Goal: Task Accomplishment & Management: Use online tool/utility

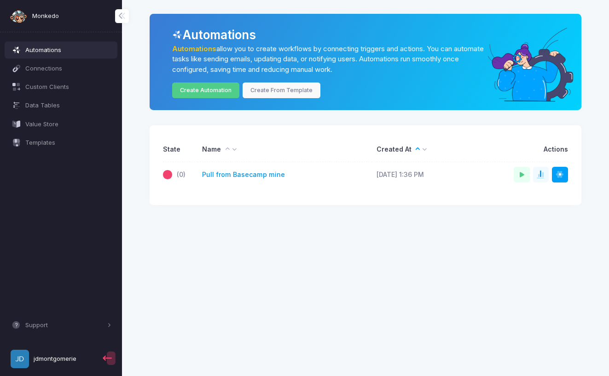
click at [240, 176] on link "Pull from Basecamp mine" at bounding box center [243, 175] width 83 height 10
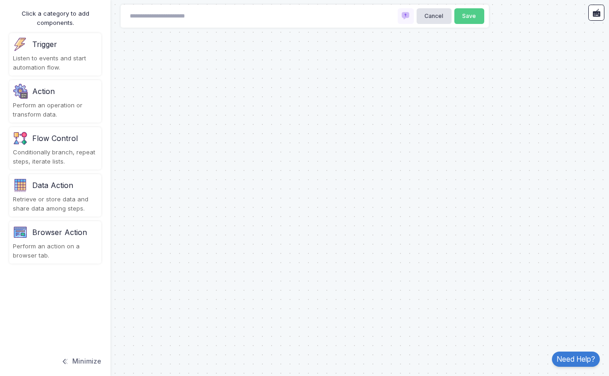
type input "**********"
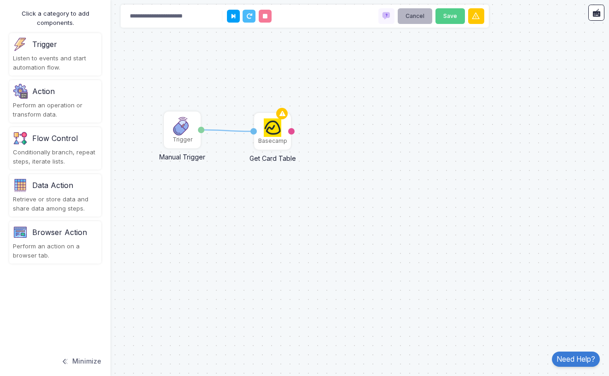
click at [417, 20] on button "Cancel" at bounding box center [415, 16] width 35 height 16
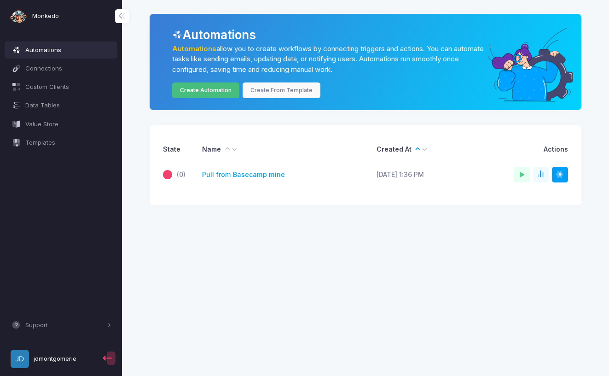
click at [203, 89] on link "Create Automation" at bounding box center [206, 90] width 68 height 16
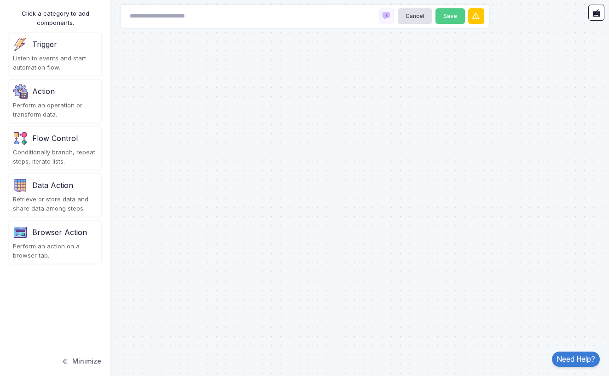
click at [42, 101] on div "Perform an operation or transform data." at bounding box center [55, 110] width 85 height 18
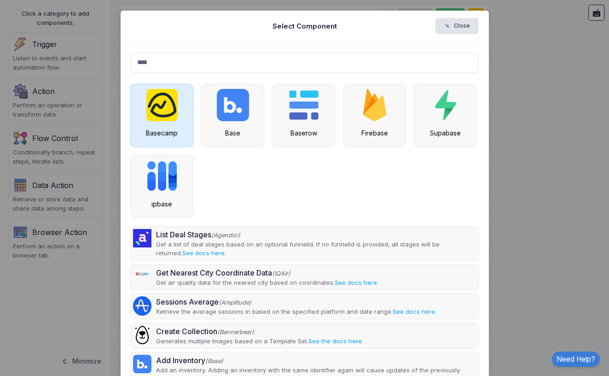
type input "****"
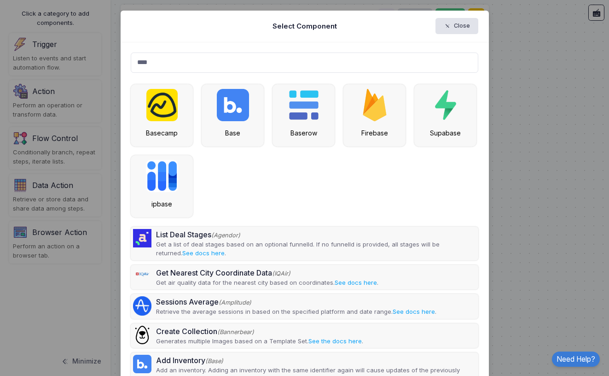
click at [153, 118] on img at bounding box center [161, 105] width 31 height 32
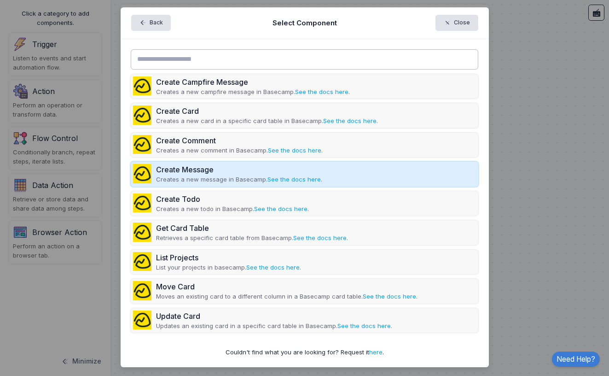
scroll to position [3, 0]
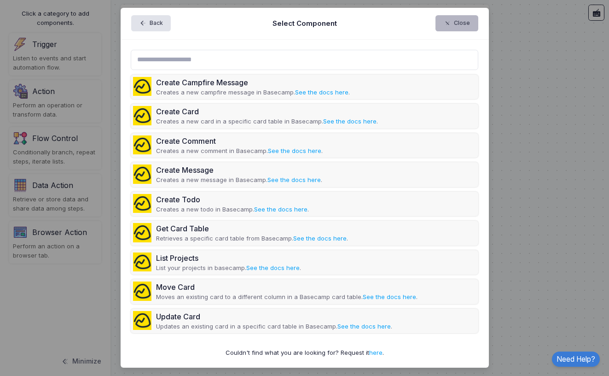
click at [455, 25] on button "Close" at bounding box center [457, 23] width 43 height 16
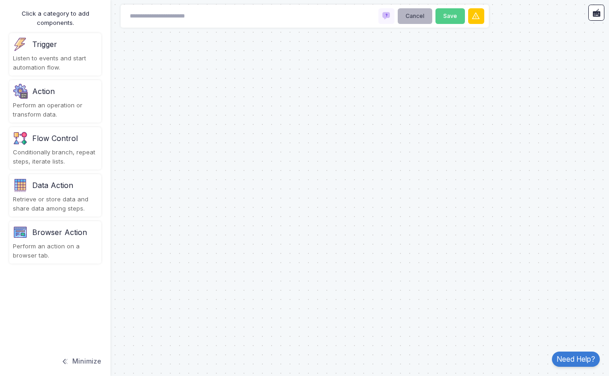
click at [407, 16] on button "Cancel" at bounding box center [415, 16] width 35 height 16
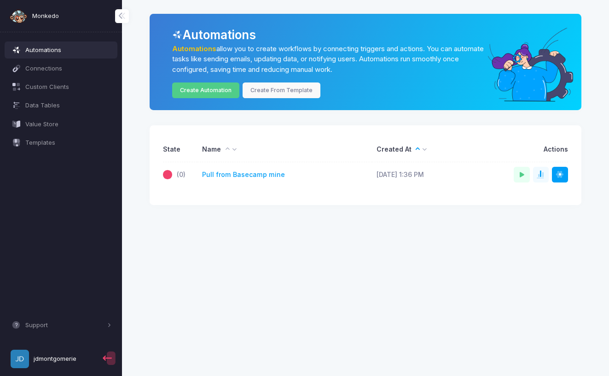
click at [239, 168] on td "Pull from Basecamp mine" at bounding box center [285, 174] width 174 height 25
click at [239, 172] on link "Pull from Basecamp mine" at bounding box center [243, 175] width 83 height 10
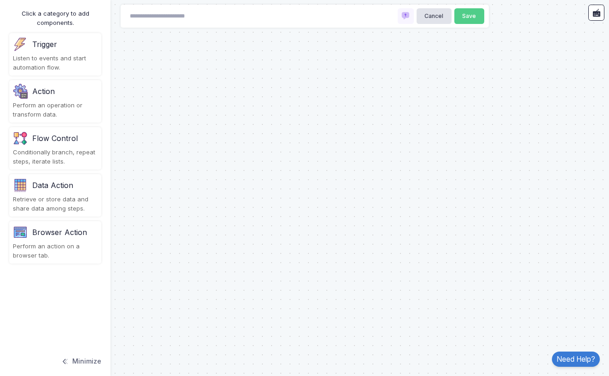
type input "**********"
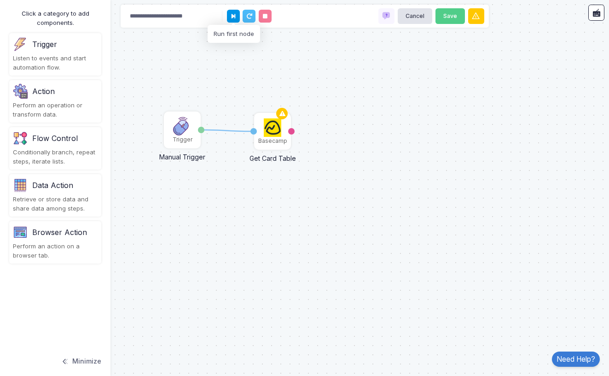
click at [233, 16] on icon at bounding box center [234, 16] width 4 height 6
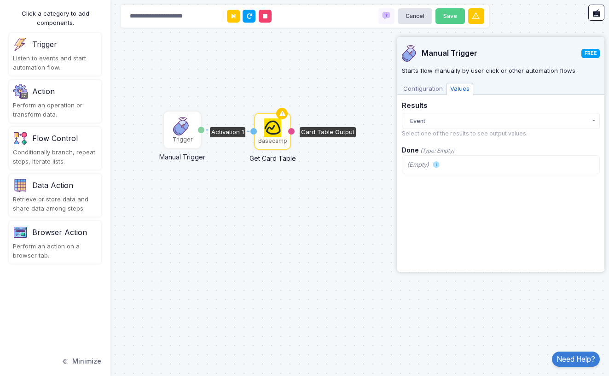
click at [415, 89] on span "Configuration" at bounding box center [423, 89] width 47 height 12
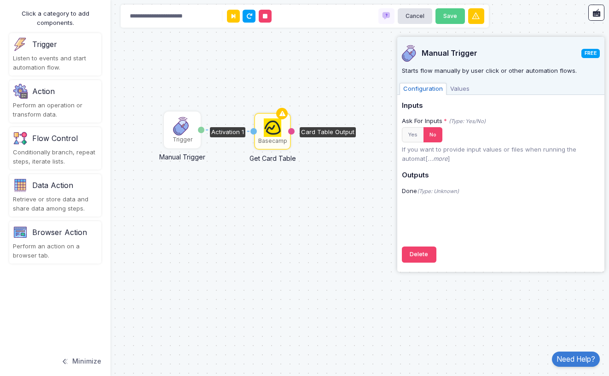
click at [328, 131] on div "Card Table Output" at bounding box center [328, 132] width 56 height 10
click at [233, 17] on icon at bounding box center [234, 16] width 4 height 6
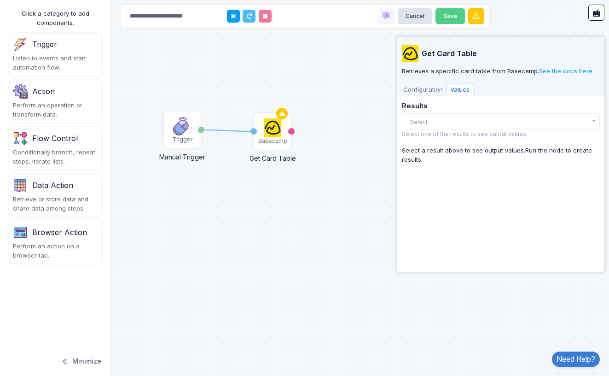
click at [446, 121] on button "Select" at bounding box center [501, 121] width 198 height 16
click at [427, 90] on span "Configuration" at bounding box center [423, 90] width 47 height 12
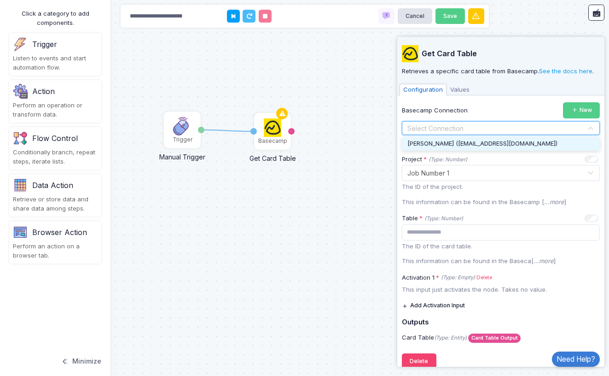
click at [452, 123] on input "text" at bounding box center [491, 128] width 169 height 10
click at [451, 142] on span "Jeff Montgomerie (jdmontgomerie@gmail.com)" at bounding box center [482, 143] width 150 height 7
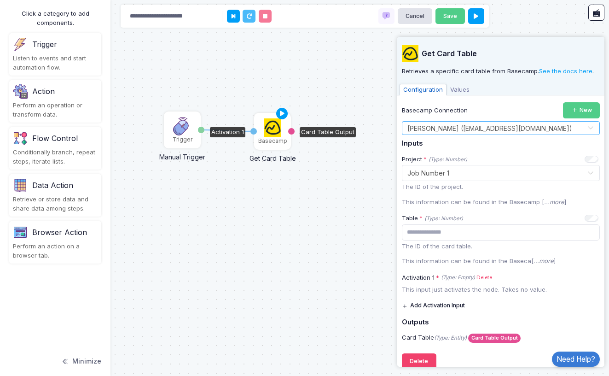
click at [273, 140] on div "Basecamp" at bounding box center [272, 141] width 29 height 8
click at [233, 15] on icon at bounding box center [234, 16] width 4 height 6
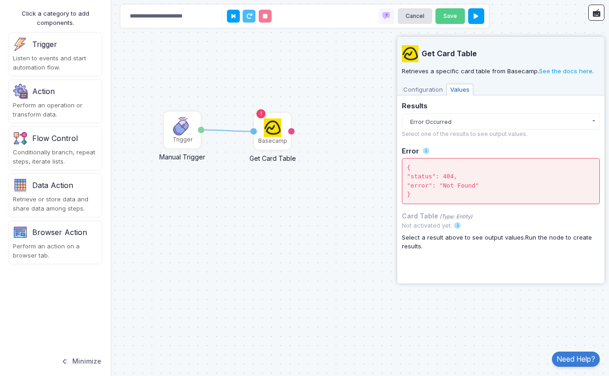
click at [440, 118] on button "Error Occurred" at bounding box center [501, 121] width 198 height 16
click at [416, 87] on span "Configuration" at bounding box center [423, 90] width 47 height 12
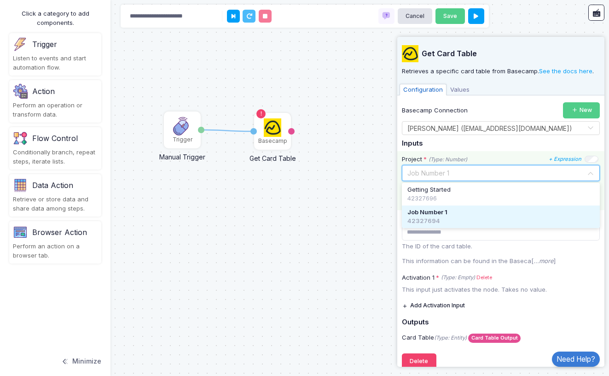
click at [443, 172] on input "text" at bounding box center [491, 172] width 169 height 10
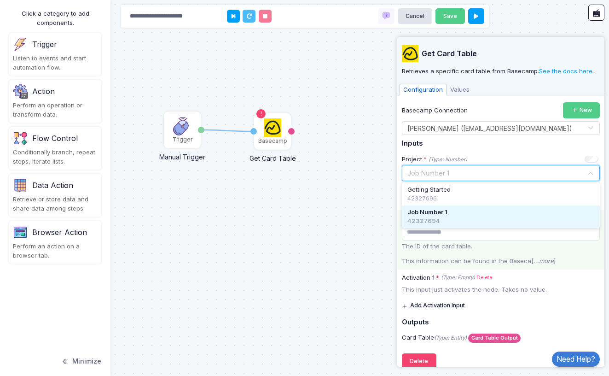
click at [483, 247] on p "The ID of the card table." at bounding box center [501, 246] width 198 height 9
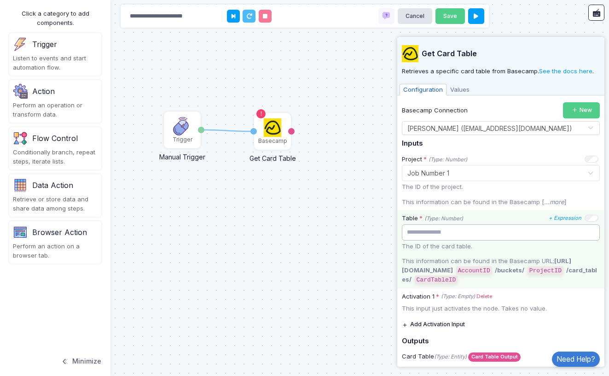
click at [464, 231] on input "*" at bounding box center [501, 232] width 198 height 16
click at [591, 230] on input "*" at bounding box center [501, 232] width 198 height 16
type input "*"
click at [592, 229] on input "*" at bounding box center [501, 232] width 198 height 16
click at [427, 232] on input "*" at bounding box center [501, 232] width 198 height 16
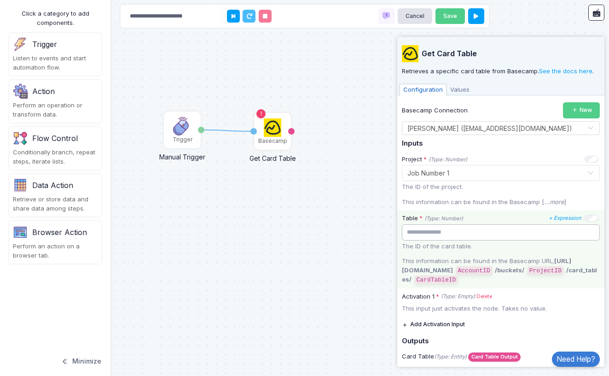
click at [427, 232] on input "*" at bounding box center [501, 232] width 198 height 16
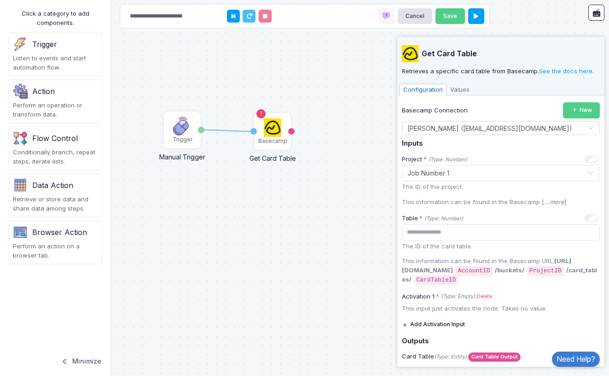
click at [248, 226] on div "1 Trigger Manual Trigger Done Basecamp Get Card Table Activation 1 Card Table O…" at bounding box center [304, 188] width 609 height 376
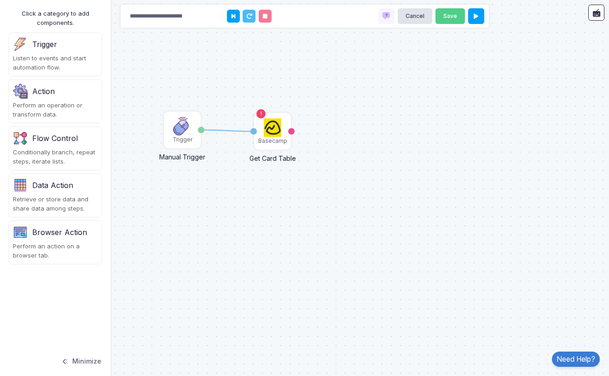
click at [37, 93] on div "Action" at bounding box center [43, 91] width 23 height 11
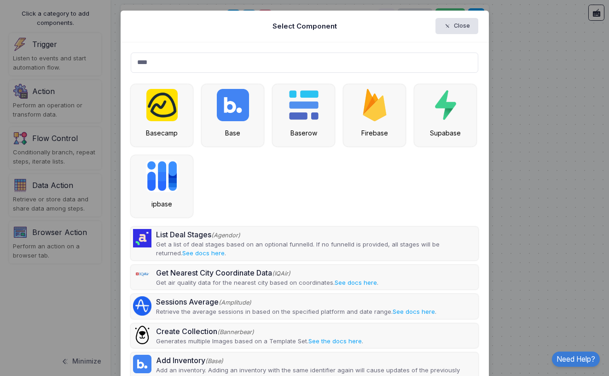
type input "****"
click at [168, 109] on img at bounding box center [161, 105] width 31 height 32
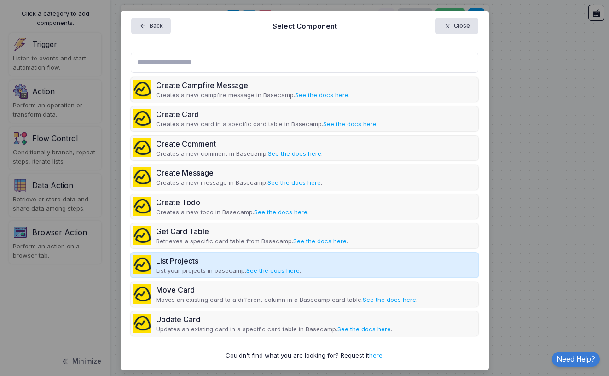
click at [182, 260] on div "List Projects" at bounding box center [228, 260] width 145 height 11
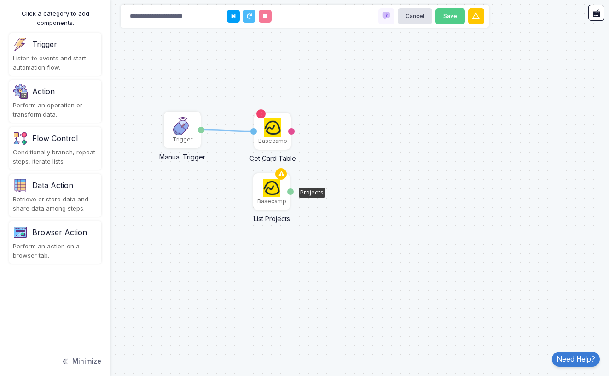
click at [272, 192] on img at bounding box center [272, 188] width 18 height 18
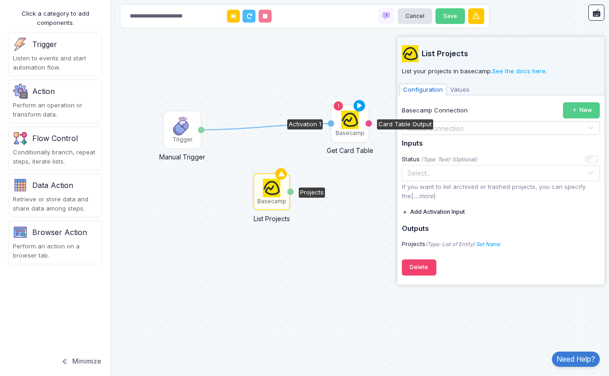
drag, startPoint x: 275, startPoint y: 134, endPoint x: 352, endPoint y: 126, distance: 77.7
click at [352, 126] on img at bounding box center [350, 119] width 18 height 18
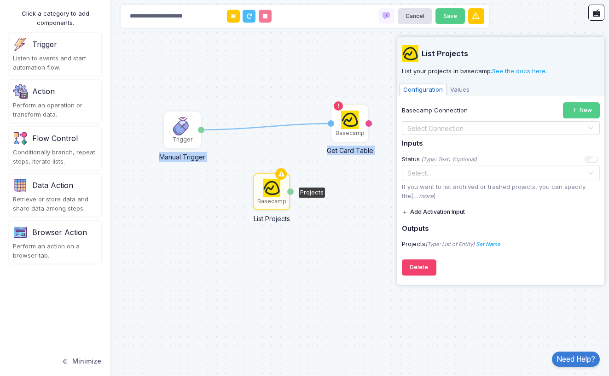
drag, startPoint x: 331, startPoint y: 123, endPoint x: 284, endPoint y: 145, distance: 51.9
click at [284, 145] on div "1 Trigger Manual Trigger Done Basecamp Get Card Table Activation 1 Card Table O…" at bounding box center [304, 188] width 609 height 376
click at [271, 130] on div "1 Trigger Manual Trigger Done Basecamp Get Card Table Activation 1 Card Table O…" at bounding box center [304, 188] width 609 height 376
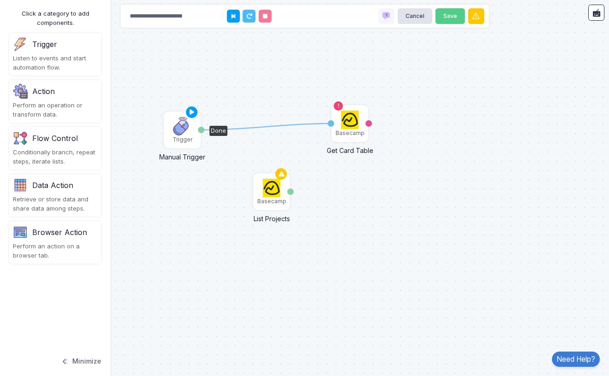
click at [183, 131] on img at bounding box center [182, 126] width 18 height 18
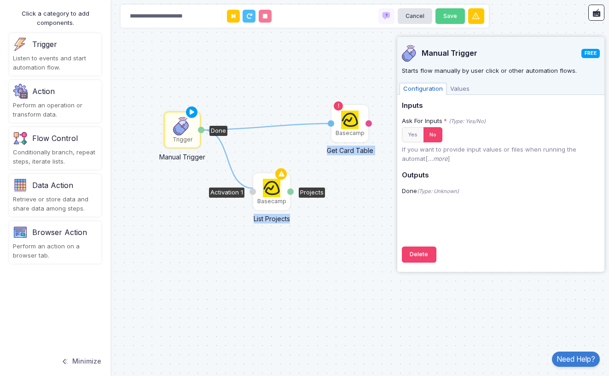
drag, startPoint x: 201, startPoint y: 131, endPoint x: 254, endPoint y: 188, distance: 77.8
click at [0, 0] on div "1 1 Trigger Manual Trigger Done Basecamp Get Card Table Activation 1 Card Table…" at bounding box center [0, 0] width 0 height 0
click at [314, 123] on icon at bounding box center [266, 126] width 130 height 6
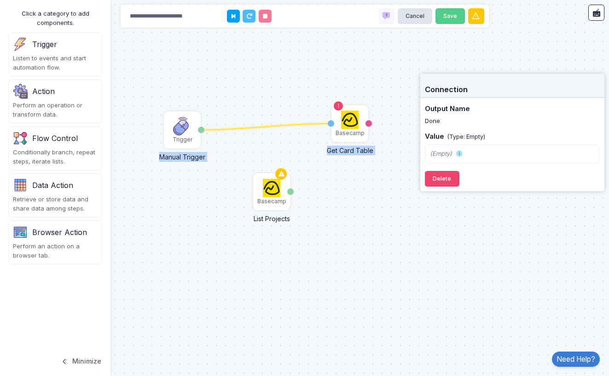
drag, startPoint x: 331, startPoint y: 123, endPoint x: 252, endPoint y: 128, distance: 78.9
click at [0, 0] on div "1 Trigger Manual Trigger Done Basecamp Get Card Table Activation 1 Card Table O…" at bounding box center [0, 0] width 0 height 0
click at [434, 177] on button "Delete" at bounding box center [442, 179] width 35 height 16
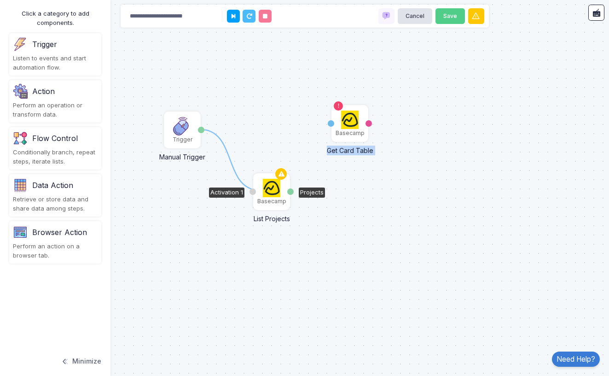
drag, startPoint x: 203, startPoint y: 128, endPoint x: 262, endPoint y: 190, distance: 85.3
click at [0, 0] on div "1 Trigger Manual Trigger Done Basecamp Get Card Table Activation 1 Card Table O…" at bounding box center [0, 0] width 0 height 0
click at [269, 192] on img at bounding box center [272, 188] width 18 height 18
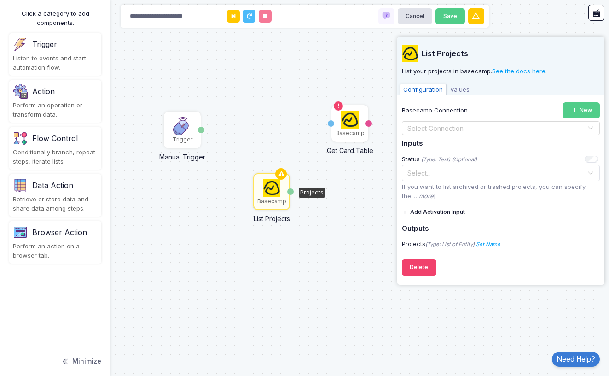
click at [436, 127] on input "text" at bounding box center [491, 128] width 169 height 10
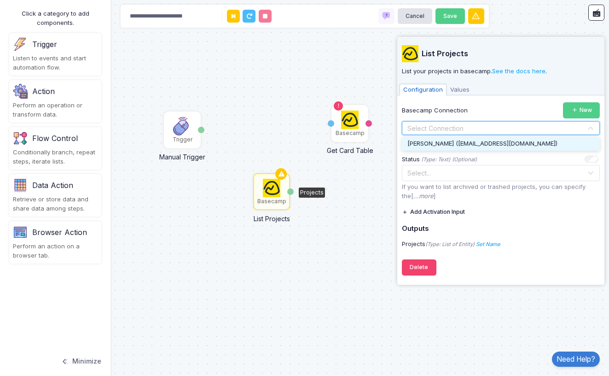
click at [436, 143] on span "[PERSON_NAME] ([EMAIL_ADDRESS][DOMAIN_NAME])" at bounding box center [482, 143] width 150 height 7
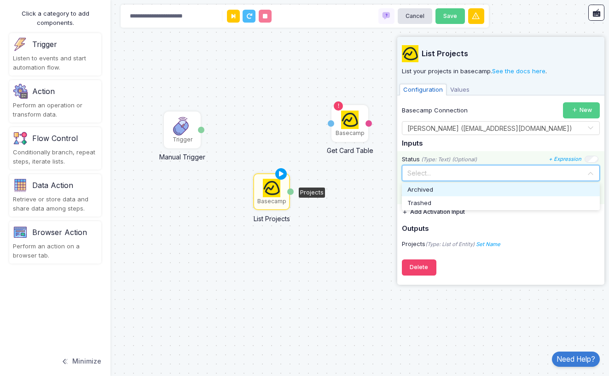
click at [431, 172] on input "text" at bounding box center [491, 172] width 169 height 10
click at [456, 140] on h5 "Inputs" at bounding box center [501, 144] width 198 height 8
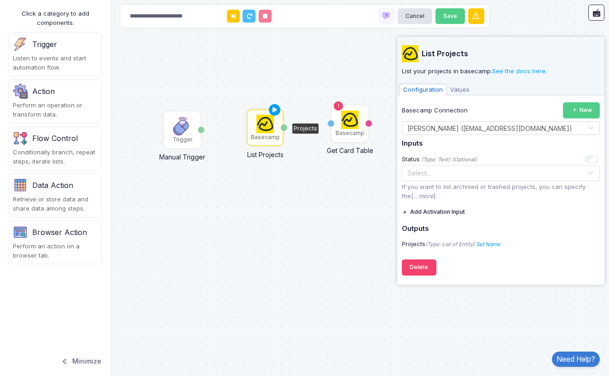
drag, startPoint x: 273, startPoint y: 191, endPoint x: 266, endPoint y: 126, distance: 64.8
click at [266, 126] on img at bounding box center [265, 124] width 18 height 18
click at [232, 16] on icon at bounding box center [234, 16] width 4 height 6
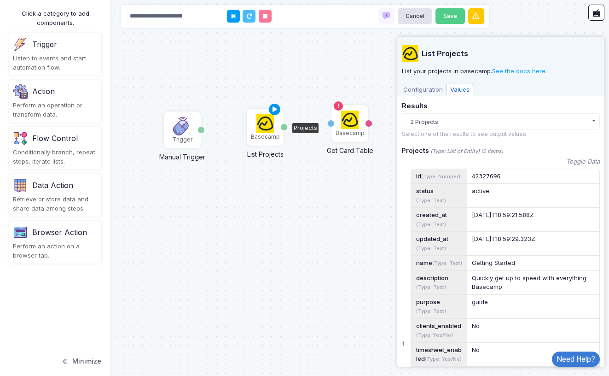
click at [273, 109] on icon at bounding box center [274, 109] width 11 height 13
click at [478, 121] on button "2 Projects" at bounding box center [501, 121] width 198 height 16
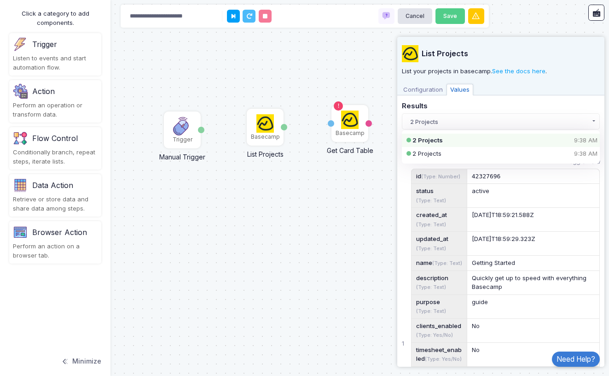
click at [478, 121] on button "2 Projects" at bounding box center [501, 121] width 198 height 16
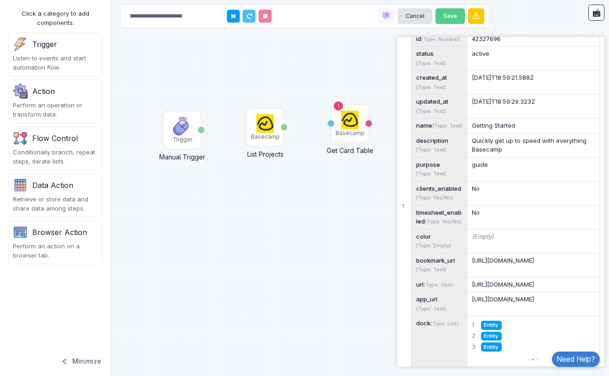
scroll to position [88, 0]
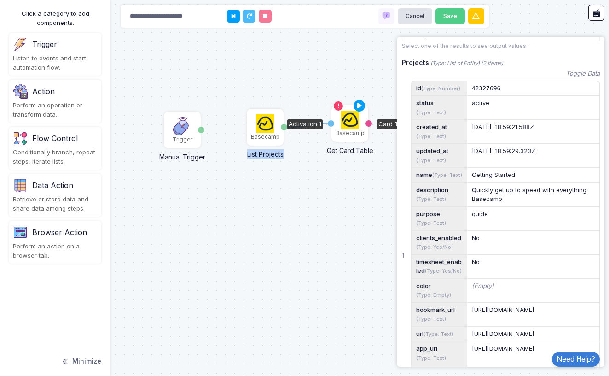
drag, startPoint x: 284, startPoint y: 127, endPoint x: 329, endPoint y: 123, distance: 45.3
click at [0, 0] on div "1 Trigger Manual Trigger Done Basecamp Get Card Table Activation 1 Card Table O…" at bounding box center [0, 0] width 0 height 0
click at [359, 103] on icon at bounding box center [359, 105] width 11 height 13
click at [352, 199] on div "1 Trigger Manual Trigger Done Basecamp Get Card Table Activation 1 Card Table O…" at bounding box center [304, 188] width 609 height 376
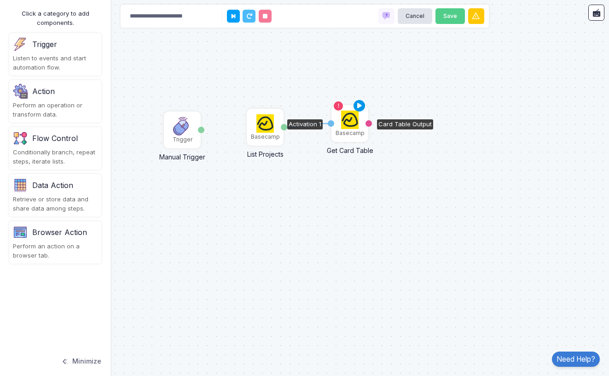
click at [360, 107] on icon at bounding box center [359, 105] width 11 height 13
click at [265, 121] on img at bounding box center [265, 123] width 18 height 18
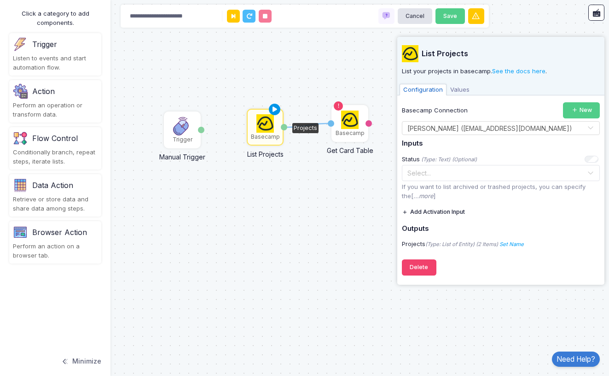
click at [276, 107] on icon at bounding box center [274, 109] width 11 height 13
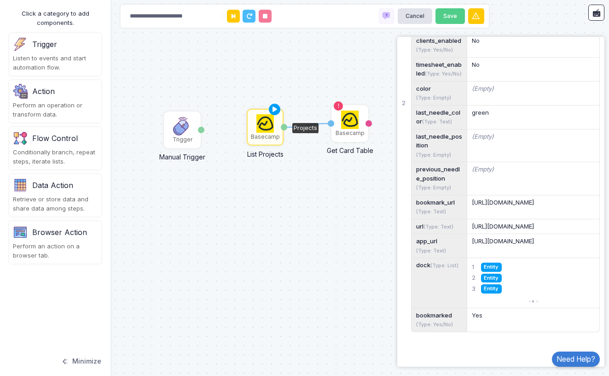
scroll to position [764, 0]
drag, startPoint x: 175, startPoint y: 130, endPoint x: 129, endPoint y: 132, distance: 46.5
click at [129, 132] on img at bounding box center [136, 128] width 18 height 18
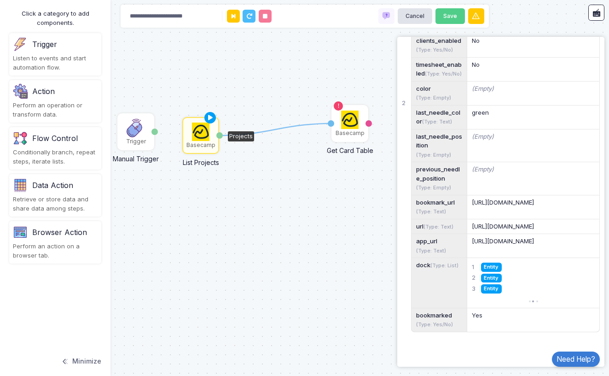
drag, startPoint x: 257, startPoint y: 126, endPoint x: 193, endPoint y: 134, distance: 64.9
click at [193, 134] on img at bounding box center [201, 131] width 18 height 18
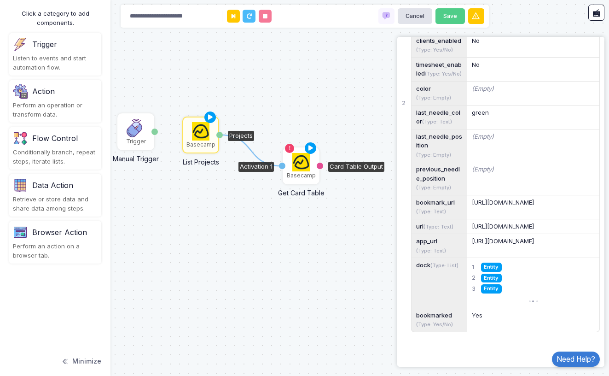
drag, startPoint x: 349, startPoint y: 128, endPoint x: 300, endPoint y: 170, distance: 64.6
click at [300, 170] on img at bounding box center [301, 162] width 18 height 18
click at [320, 166] on div "Card Table Output" at bounding box center [320, 166] width 6 height 6
click at [37, 188] on div "Data Action" at bounding box center [52, 185] width 41 height 11
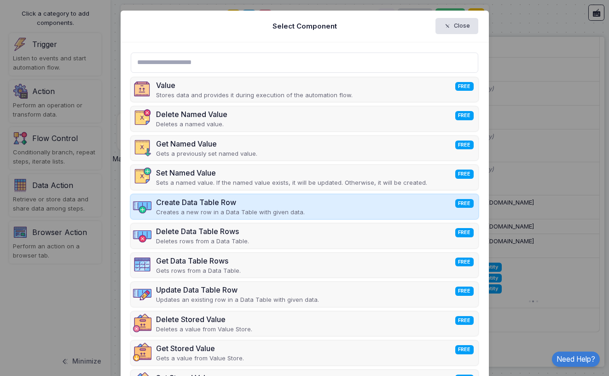
click at [197, 200] on div "Create Data Table Row FREE" at bounding box center [230, 202] width 149 height 11
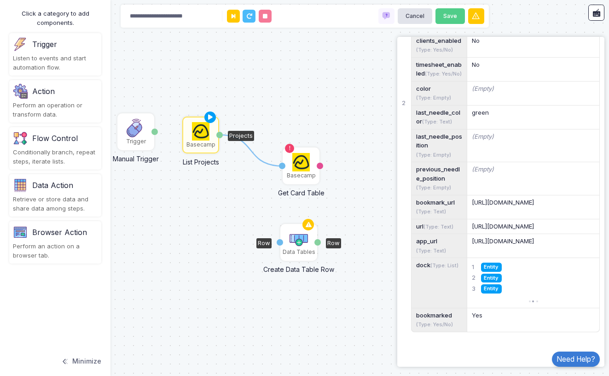
click at [299, 242] on img at bounding box center [299, 238] width 18 height 18
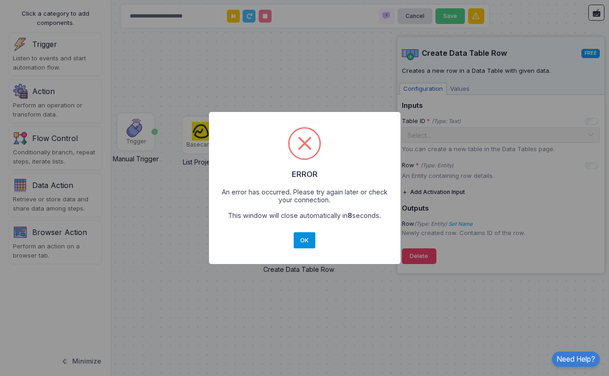
click at [304, 238] on button "OK" at bounding box center [305, 240] width 22 height 17
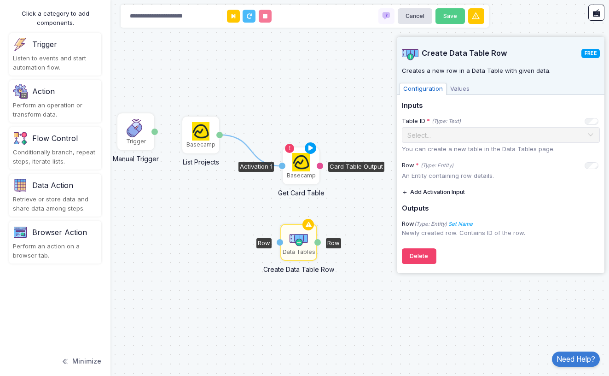
click at [299, 161] on img at bounding box center [301, 162] width 18 height 18
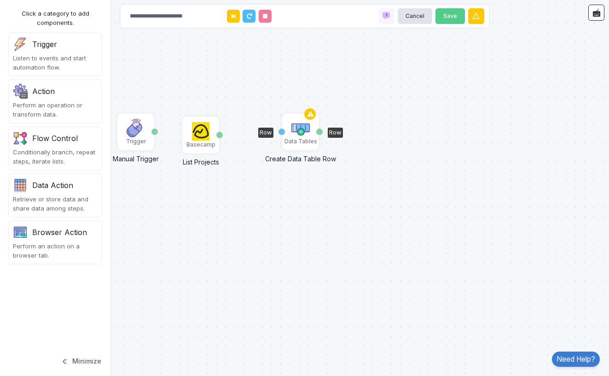
drag, startPoint x: 294, startPoint y: 239, endPoint x: 296, endPoint y: 129, distance: 110.1
click at [296, 129] on img at bounding box center [300, 128] width 18 height 18
drag, startPoint x: 221, startPoint y: 135, endPoint x: 280, endPoint y: 131, distance: 60.0
click at [0, 0] on div "1 Trigger Manual Trigger Done Basecamp List Projects Projects Data Tables Creat…" at bounding box center [0, 0] width 0 height 0
click at [303, 134] on img at bounding box center [300, 128] width 18 height 18
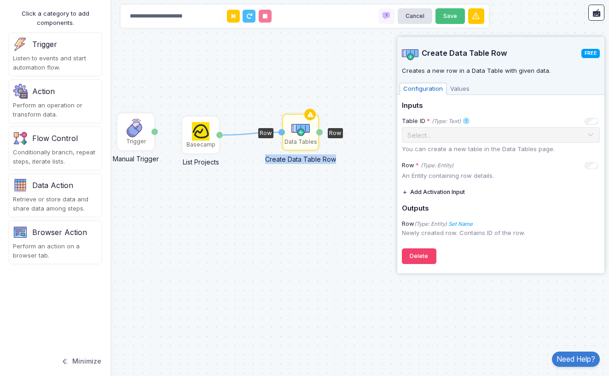
click at [454, 18] on button "Save" at bounding box center [451, 16] width 30 height 16
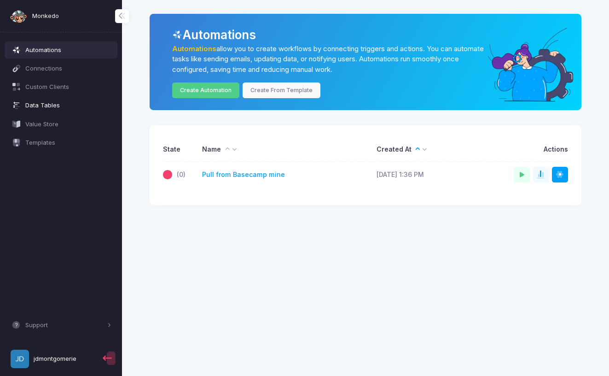
click at [51, 102] on span "Data Tables" at bounding box center [68, 105] width 86 height 9
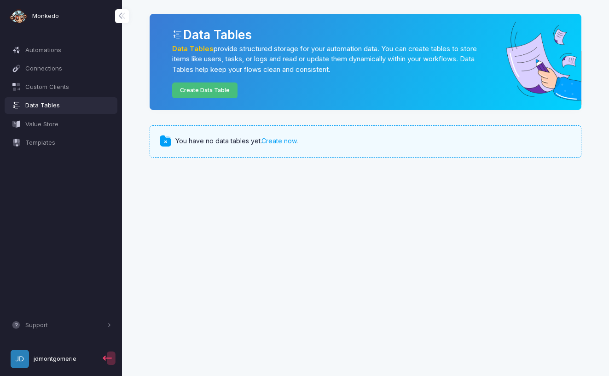
click at [210, 87] on link "Create Data Table" at bounding box center [205, 90] width 66 height 16
click at [198, 94] on link "Create Data Table" at bounding box center [205, 90] width 66 height 16
click at [192, 89] on link "Create Data Table" at bounding box center [205, 90] width 66 height 16
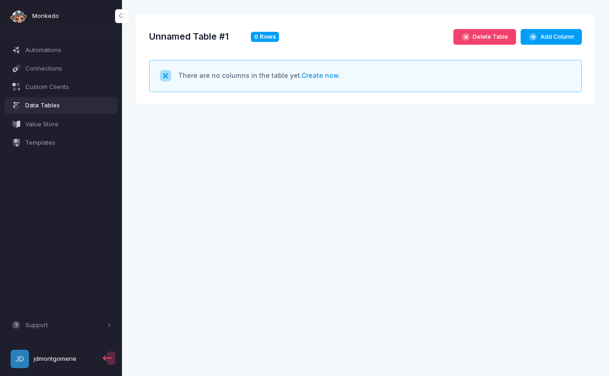
click at [310, 77] on link "Create now" at bounding box center [320, 75] width 37 height 8
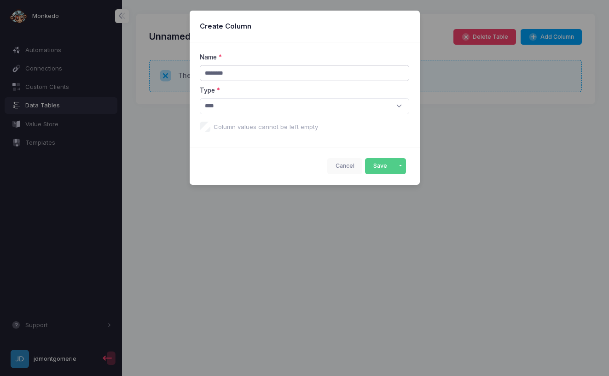
click at [235, 70] on input "********" at bounding box center [304, 73] width 209 height 16
type input "**********"
select select "****"
click at [374, 164] on button "Save" at bounding box center [380, 166] width 30 height 16
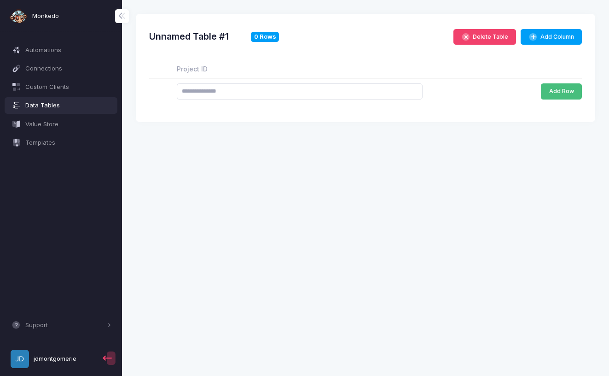
click at [557, 90] on button "Add Row" at bounding box center [561, 91] width 41 height 16
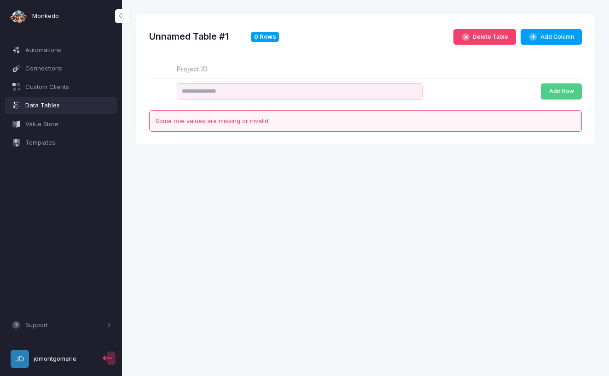
click at [405, 90] on input "number" at bounding box center [300, 91] width 246 height 16
click at [309, 62] on th "Project ID" at bounding box center [299, 69] width 255 height 19
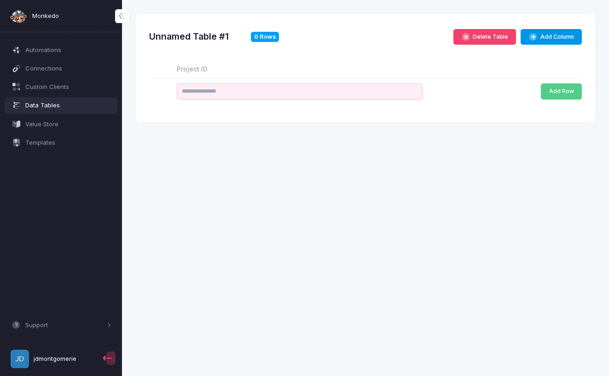
click at [553, 34] on button "Add Column" at bounding box center [551, 37] width 61 height 16
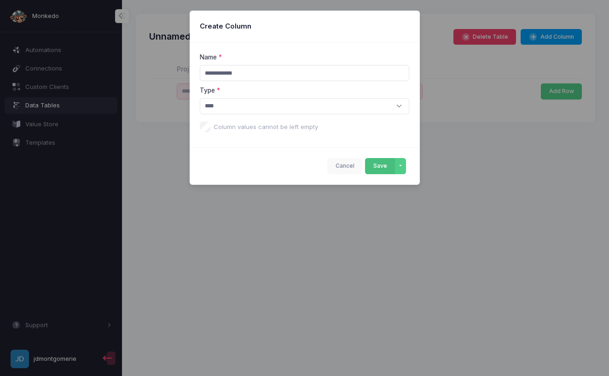
type input "**********"
click at [382, 165] on button "Save" at bounding box center [380, 166] width 30 height 16
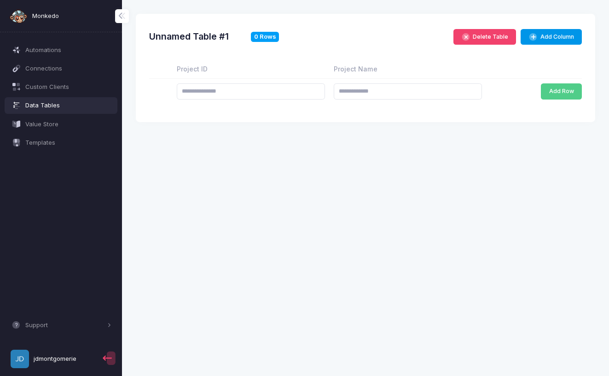
click at [539, 35] on button "Add Column" at bounding box center [551, 37] width 61 height 16
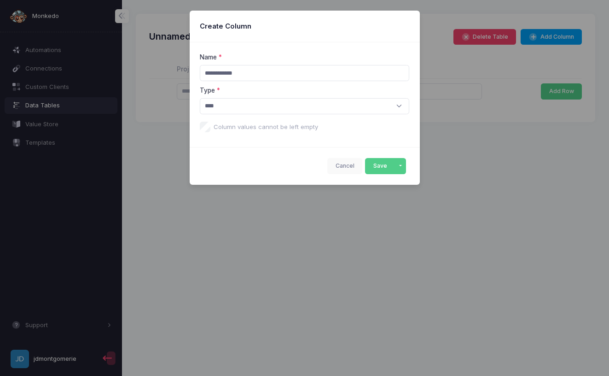
type input "**********"
click at [379, 166] on button "Save" at bounding box center [380, 166] width 30 height 16
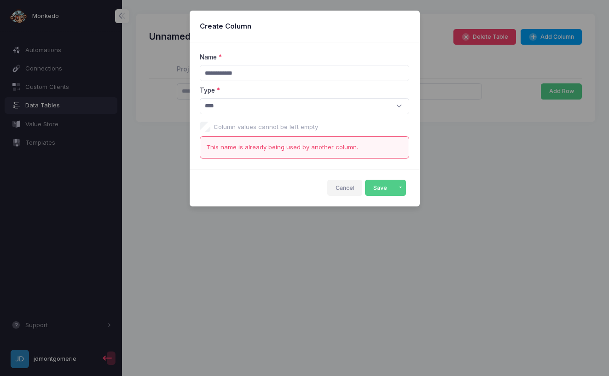
click at [342, 187] on button "Cancel" at bounding box center [344, 188] width 35 height 16
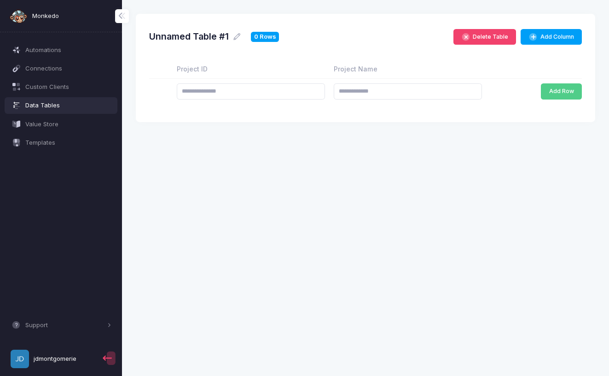
click at [208, 39] on h2 "Unnamed Table #1" at bounding box center [189, 36] width 80 height 11
click at [237, 37] on icon at bounding box center [237, 36] width 9 height 9
type input "*"
type input "********"
click at [233, 34] on icon at bounding box center [228, 36] width 7 height 7
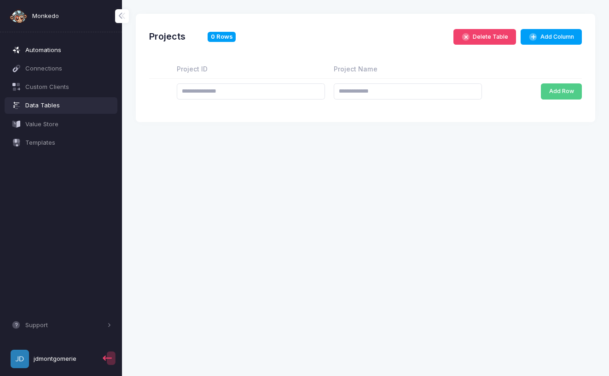
click at [40, 51] on span "Automations" at bounding box center [68, 50] width 86 height 9
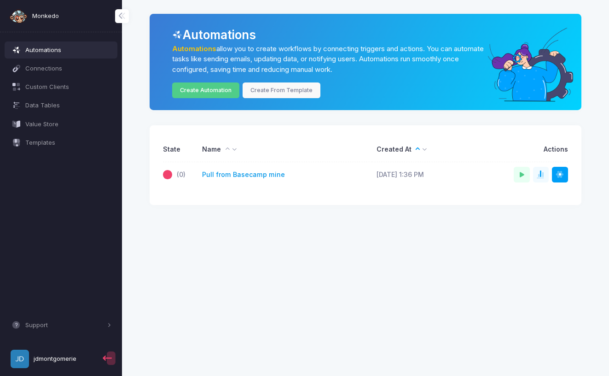
click at [236, 174] on link "Pull from Basecamp mine" at bounding box center [243, 175] width 83 height 10
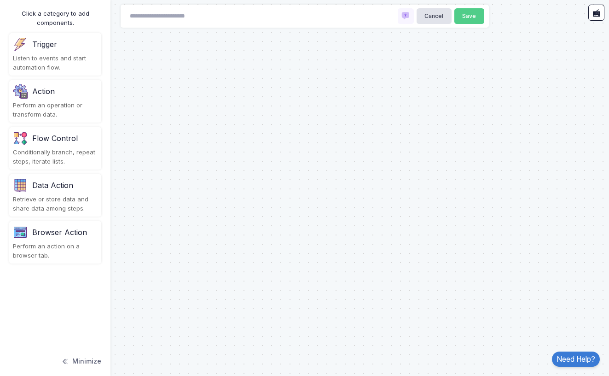
type input "**********"
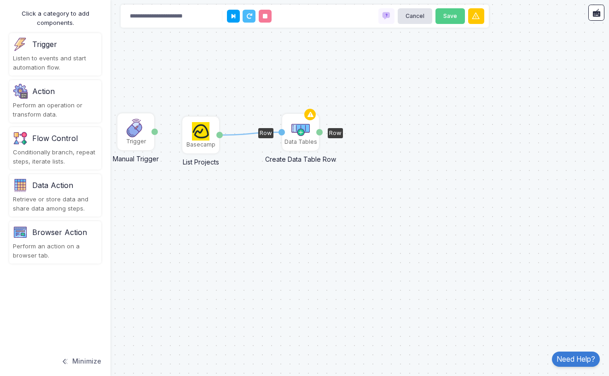
click at [304, 129] on img at bounding box center [300, 128] width 18 height 18
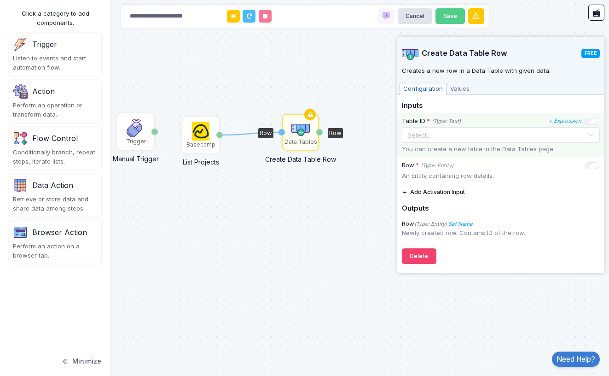
click at [411, 131] on input "text" at bounding box center [491, 134] width 169 height 10
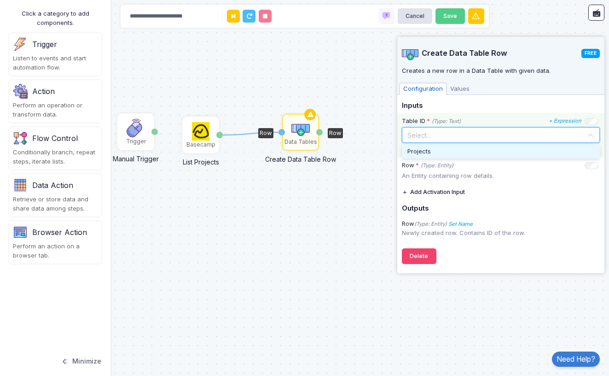
click at [419, 149] on span "Projects" at bounding box center [418, 151] width 23 height 9
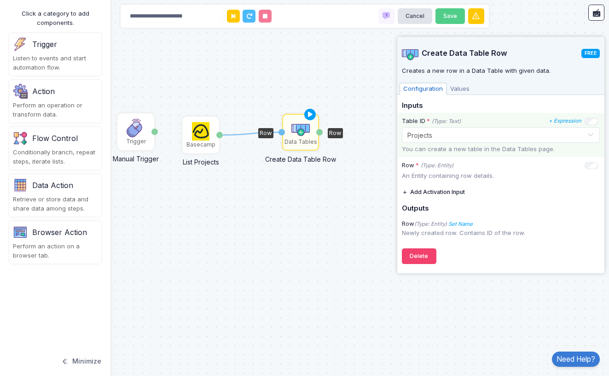
click at [460, 88] on span "Values" at bounding box center [460, 89] width 27 height 12
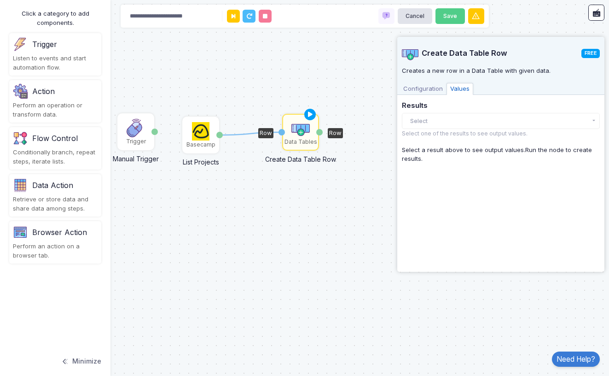
click at [472, 121] on button "Select" at bounding box center [501, 121] width 198 height 16
click at [198, 129] on img at bounding box center [201, 131] width 18 height 18
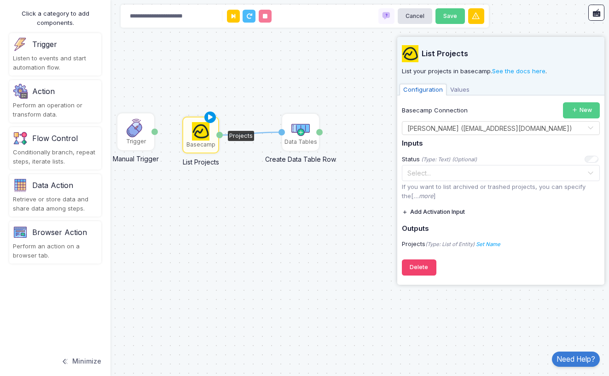
click at [211, 116] on icon at bounding box center [210, 117] width 11 height 13
click at [459, 90] on span "Values" at bounding box center [460, 90] width 27 height 12
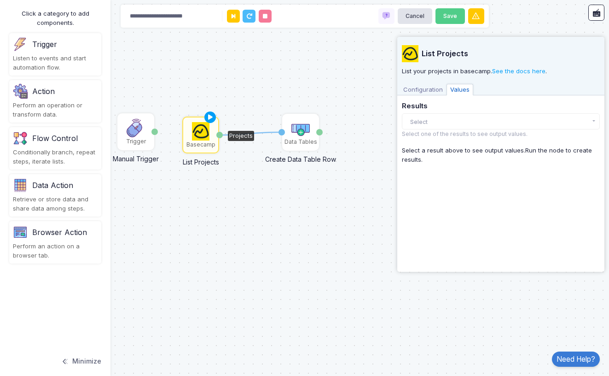
click at [465, 124] on button "Select" at bounding box center [501, 121] width 198 height 16
click at [205, 135] on img at bounding box center [201, 131] width 18 height 18
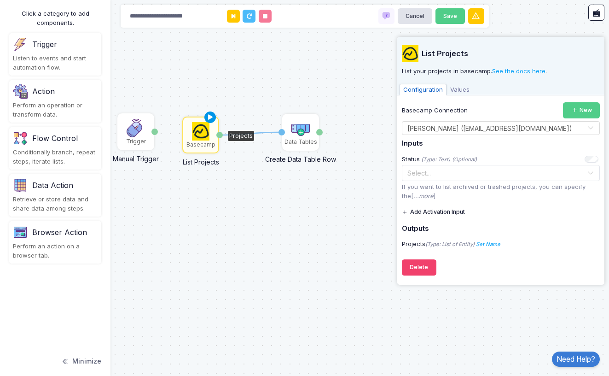
click at [210, 117] on icon at bounding box center [210, 117] width 11 height 13
click at [448, 30] on div "Unconnected Nodes Some nodes are not connected. Please check the connection pat…" at bounding box center [475, 66] width 183 height 74
click at [459, 87] on span "Values" at bounding box center [460, 90] width 27 height 12
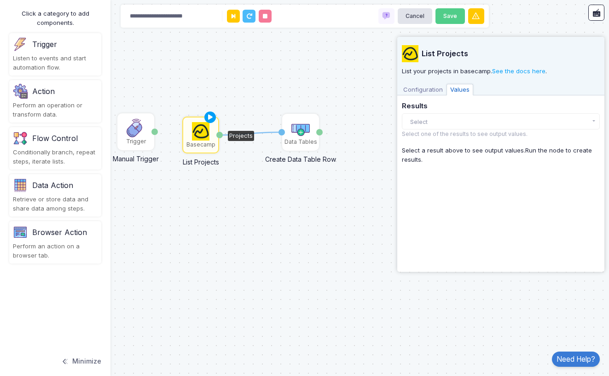
click at [460, 121] on button "Select" at bounding box center [501, 121] width 198 height 16
click at [341, 69] on div "1 Trigger Manual Trigger Done Basecamp List Projects Projects Data Tables Creat…" at bounding box center [304, 188] width 609 height 376
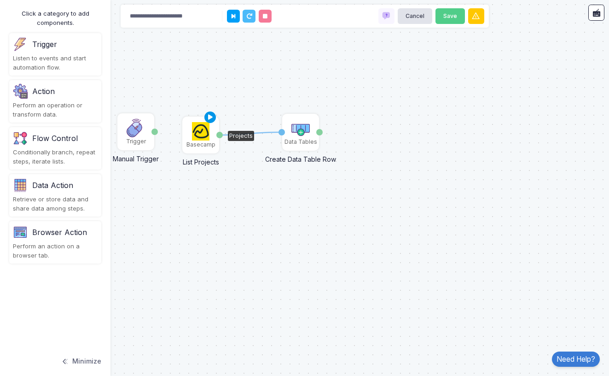
click at [211, 118] on icon at bounding box center [210, 117] width 11 height 13
click at [201, 137] on img at bounding box center [201, 131] width 18 height 18
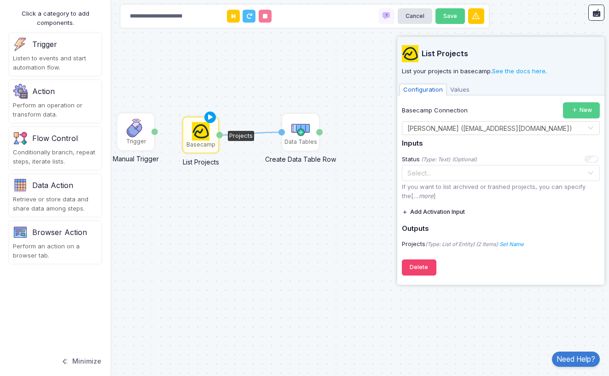
click at [459, 88] on span "Values" at bounding box center [460, 90] width 27 height 12
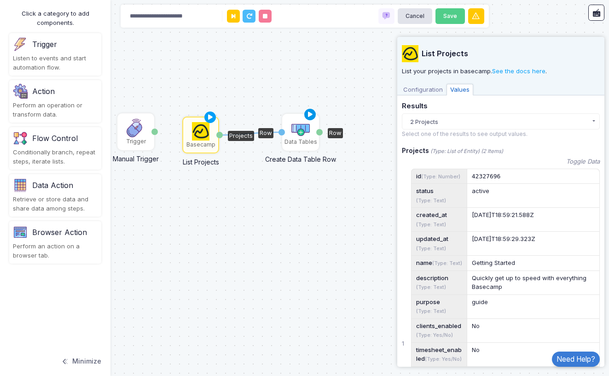
click at [311, 114] on icon at bounding box center [310, 114] width 11 height 13
click at [302, 134] on img at bounding box center [300, 128] width 18 height 18
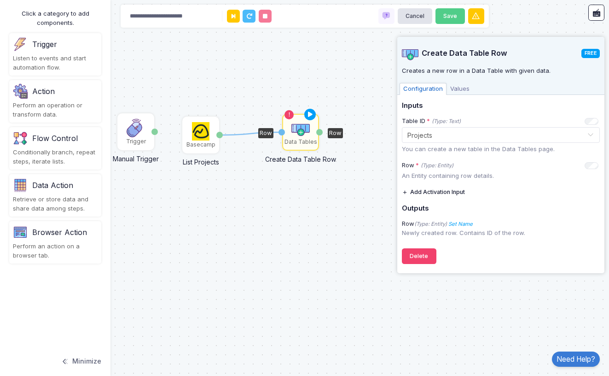
click at [457, 90] on span "Values" at bounding box center [460, 89] width 27 height 12
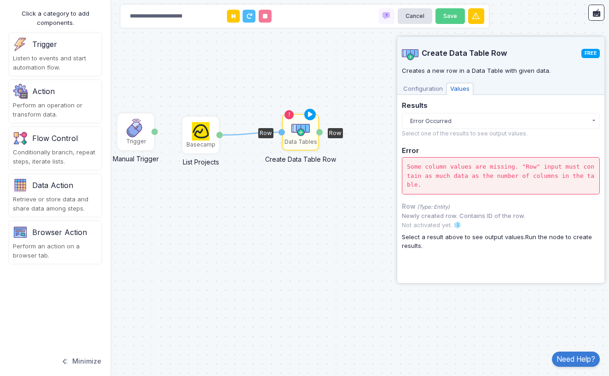
click at [427, 91] on span "Configuration" at bounding box center [423, 89] width 47 height 12
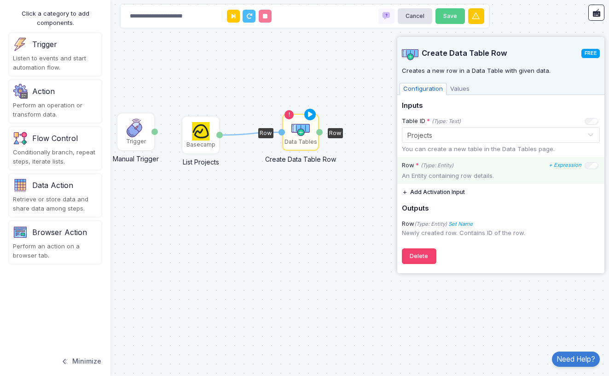
click at [435, 175] on p "An Entity containing row details." at bounding box center [501, 175] width 198 height 9
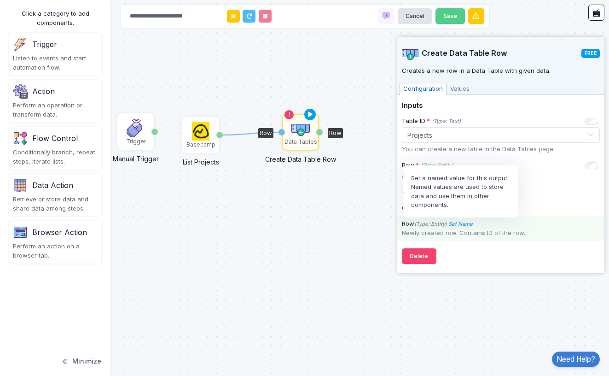
click at [465, 223] on icon "Set Name" at bounding box center [460, 224] width 24 height 6
click at [557, 207] on icon at bounding box center [554, 206] width 9 height 9
click at [557, 202] on icon at bounding box center [554, 206] width 9 height 9
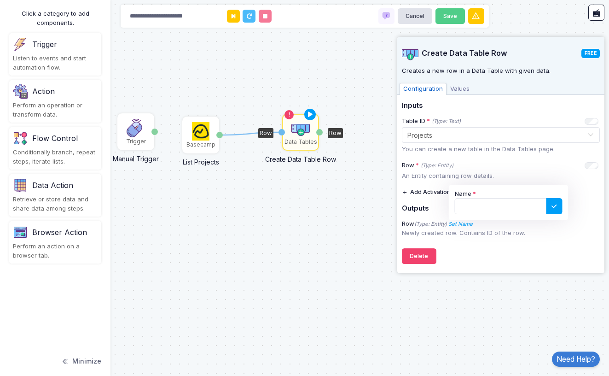
click at [486, 245] on div "Create Data Table Row FREE Creates a new row in a Data Table with given data. C…" at bounding box center [501, 153] width 198 height 232
click at [459, 228] on div "Newly created row. Contains ID of the row." at bounding box center [500, 232] width 207 height 9
click at [446, 190] on button "Add Activation Input" at bounding box center [433, 192] width 63 height 16
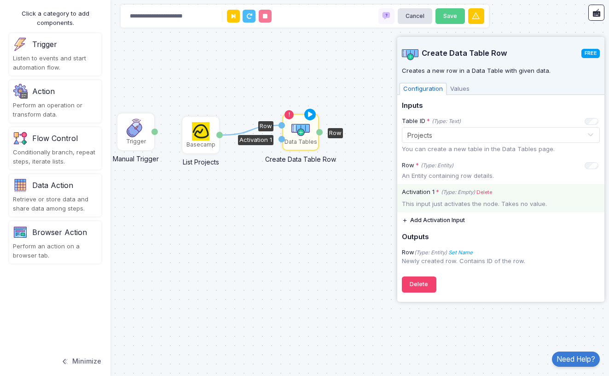
click at [487, 191] on link "Delete" at bounding box center [485, 192] width 16 height 8
